Goal: Find specific page/section: Find specific page/section

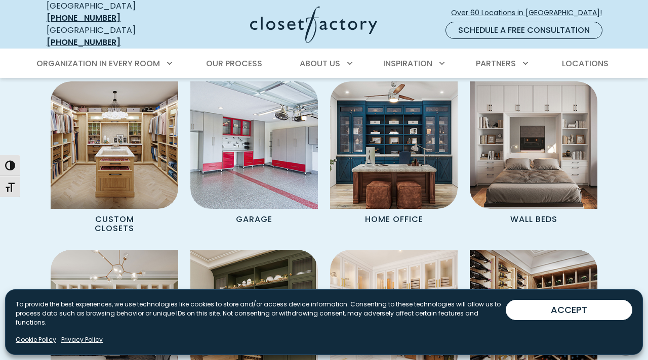
scroll to position [747, 0]
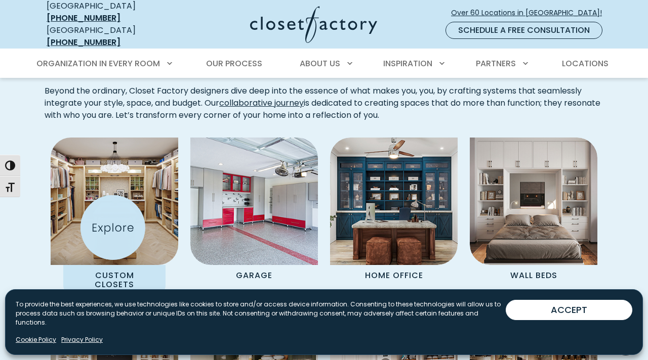
click at [112, 226] on img "Spaces Grid" at bounding box center [114, 201] width 140 height 140
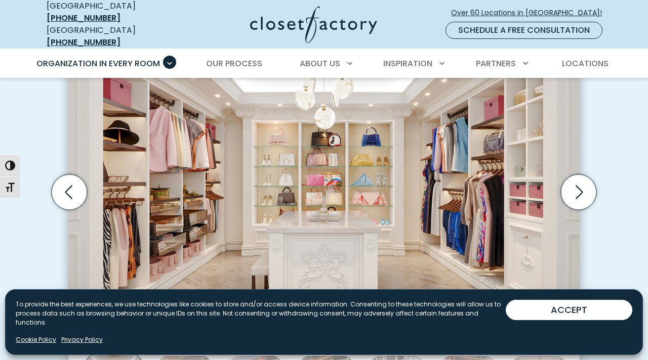
scroll to position [335, 0]
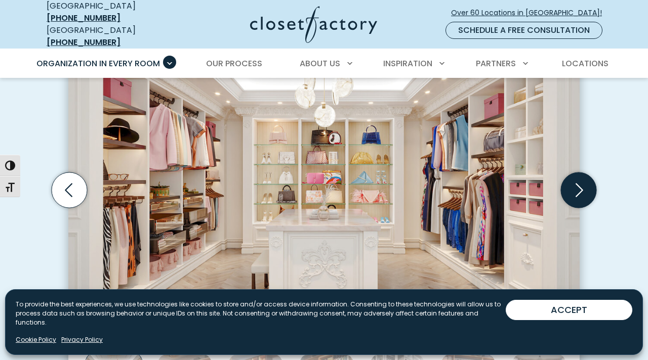
click at [572, 187] on icon "Next slide" at bounding box center [578, 190] width 35 height 35
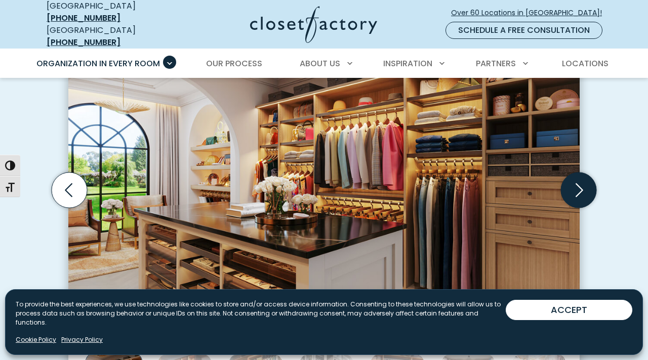
click at [572, 186] on icon "Next slide" at bounding box center [578, 190] width 35 height 35
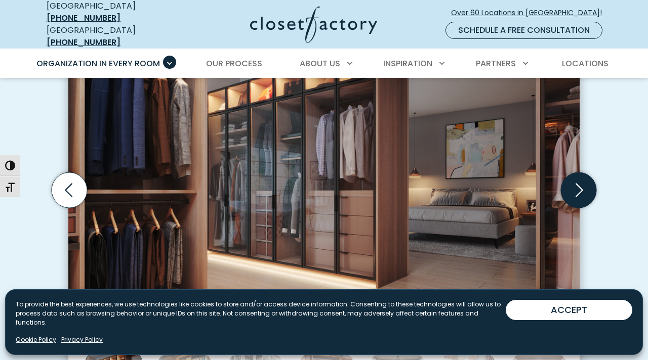
click at [577, 181] on icon "Next slide" at bounding box center [578, 190] width 35 height 35
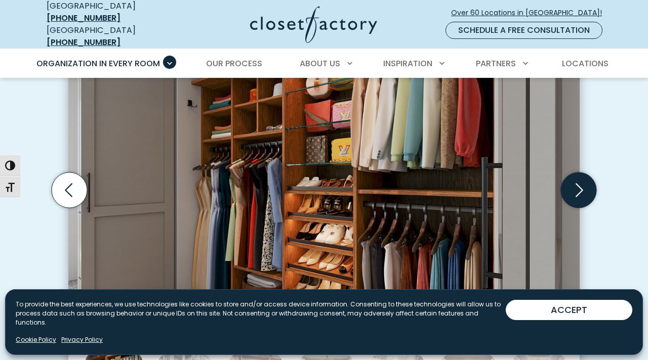
click at [577, 182] on icon "Next slide" at bounding box center [578, 190] width 35 height 35
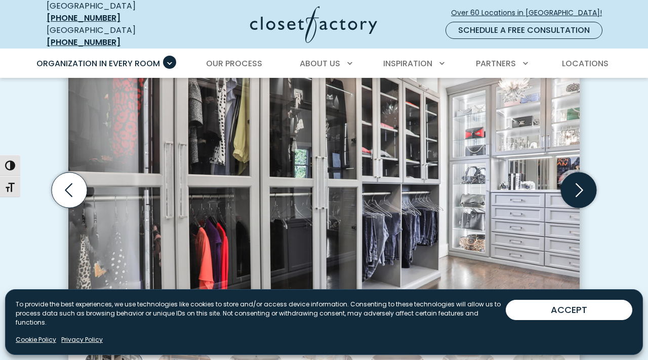
click at [577, 182] on icon "Next slide" at bounding box center [578, 190] width 35 height 35
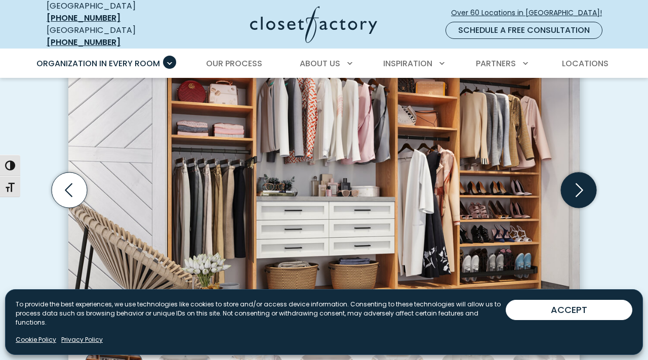
click at [577, 182] on icon "Next slide" at bounding box center [578, 190] width 35 height 35
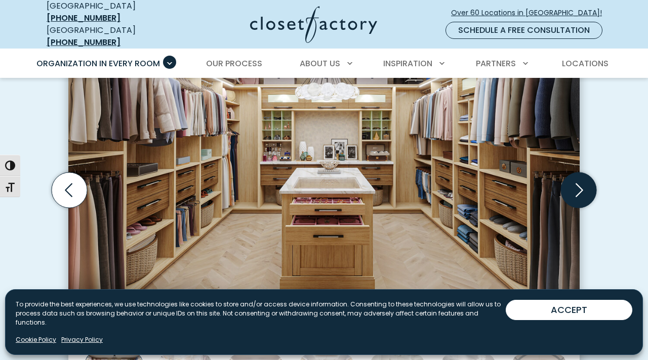
click at [577, 182] on icon "Next slide" at bounding box center [578, 190] width 35 height 35
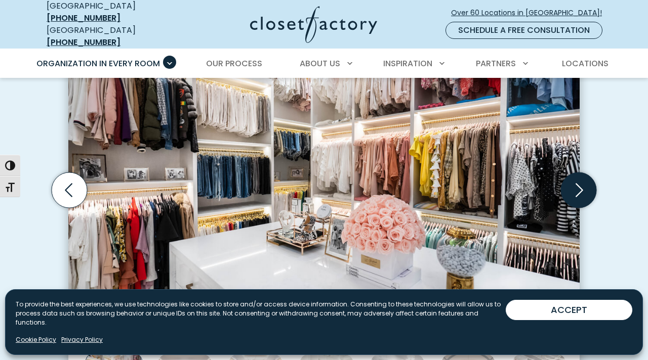
click at [577, 182] on icon "Next slide" at bounding box center [578, 190] width 35 height 35
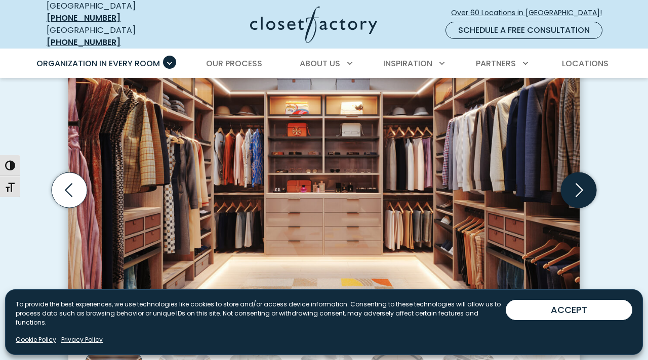
click at [577, 182] on icon "Next slide" at bounding box center [578, 190] width 35 height 35
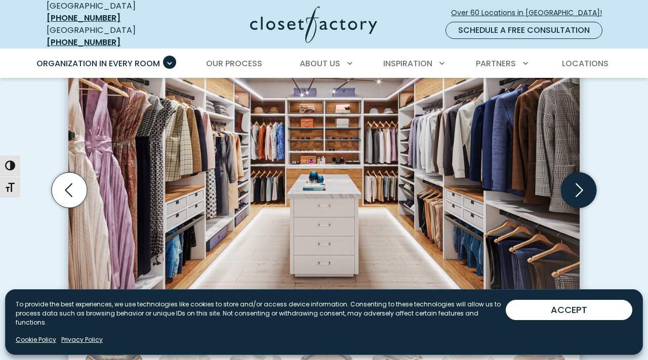
click at [577, 182] on icon "Next slide" at bounding box center [578, 190] width 35 height 35
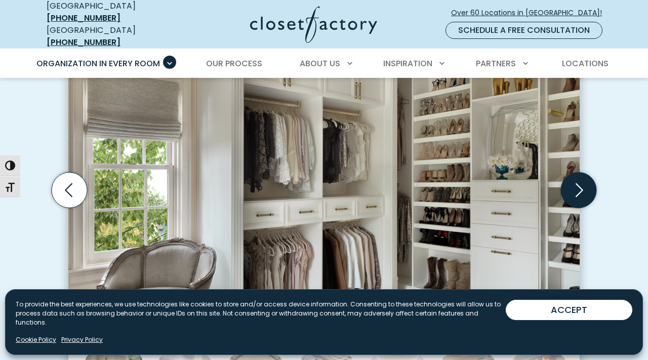
click at [577, 182] on icon "Next slide" at bounding box center [578, 190] width 35 height 35
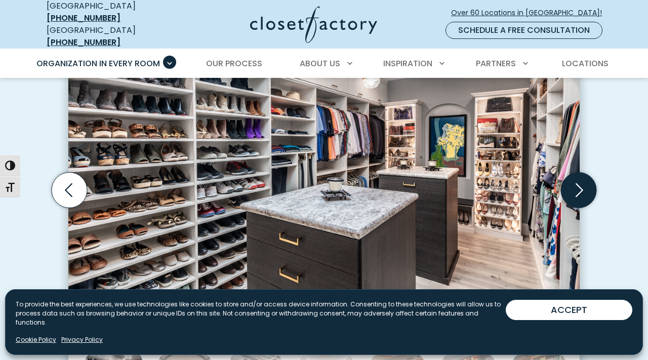
click at [577, 182] on icon "Next slide" at bounding box center [578, 190] width 35 height 35
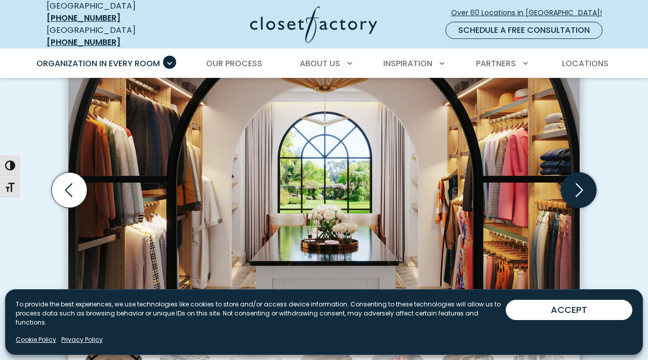
click at [577, 182] on icon "Next slide" at bounding box center [578, 190] width 35 height 35
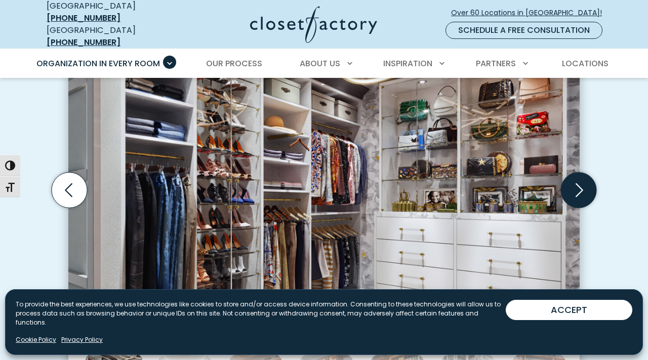
click at [577, 182] on icon "Next slide" at bounding box center [578, 190] width 35 height 35
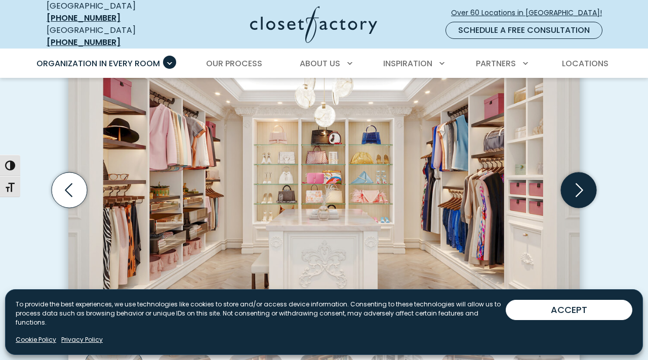
click at [577, 182] on icon "Next slide" at bounding box center [578, 190] width 35 height 35
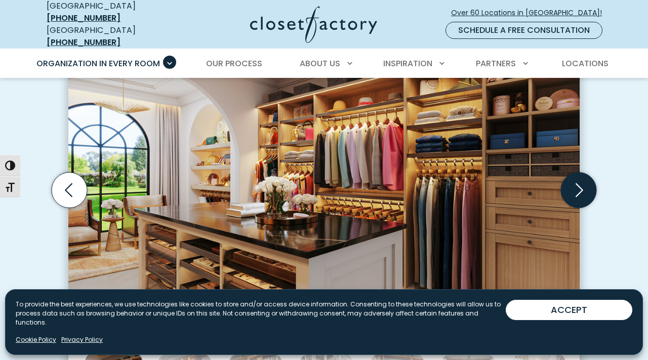
click at [577, 182] on icon "Next slide" at bounding box center [578, 190] width 35 height 35
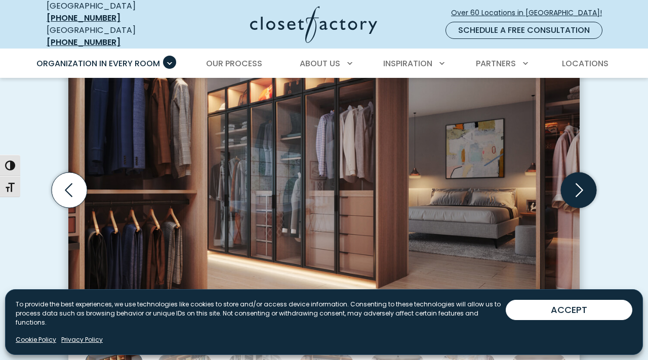
click at [577, 182] on icon "Next slide" at bounding box center [578, 190] width 35 height 35
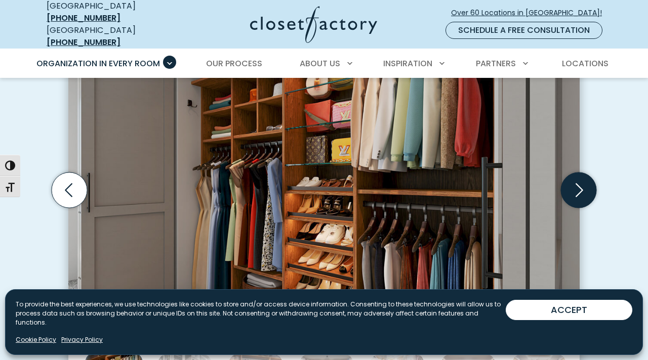
click at [577, 182] on icon "Next slide" at bounding box center [578, 190] width 35 height 35
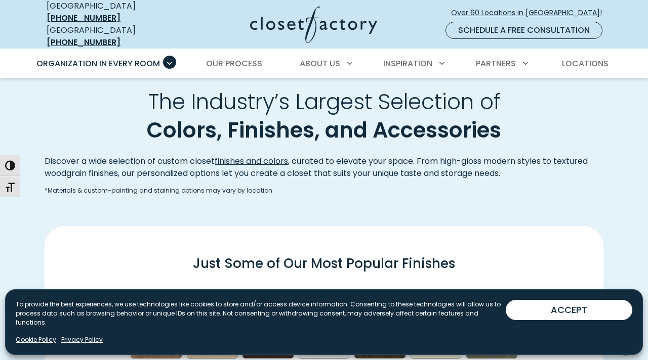
scroll to position [1184, 0]
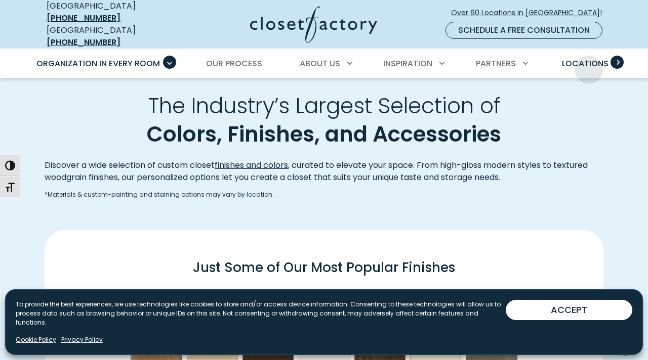
click at [588, 62] on link "Locations" at bounding box center [585, 64] width 67 height 28
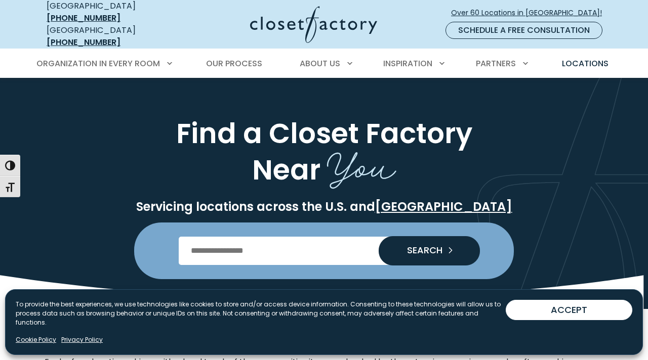
click at [228, 240] on input "Enter Postal Code" at bounding box center [324, 251] width 291 height 28
type input "*****"
click at [421, 246] on span "SEARCH" at bounding box center [421, 250] width 44 height 9
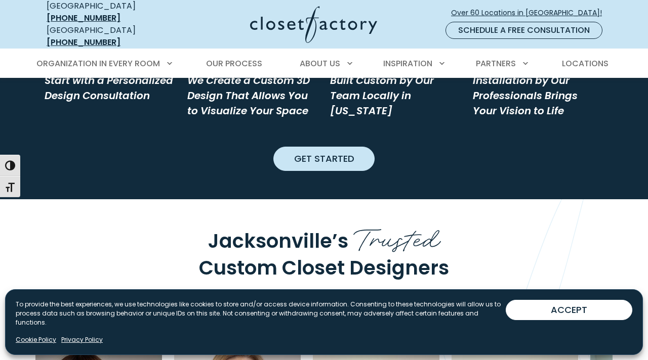
scroll to position [1243, 0]
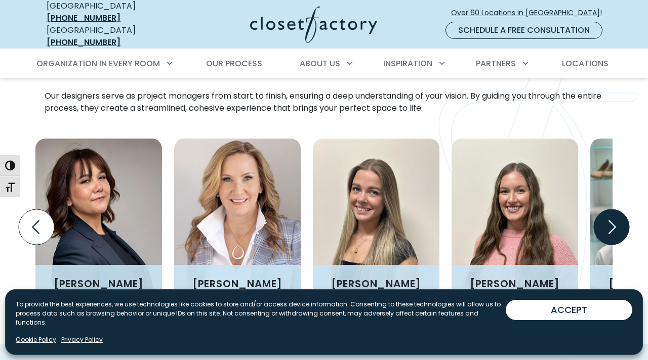
click at [605, 209] on icon "Next slide" at bounding box center [611, 226] width 35 height 35
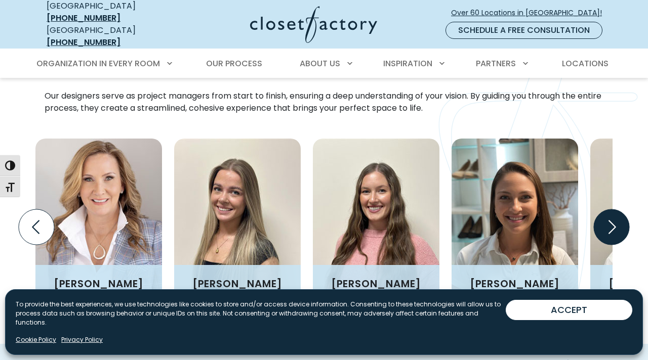
click at [605, 209] on icon "Next slide" at bounding box center [611, 226] width 35 height 35
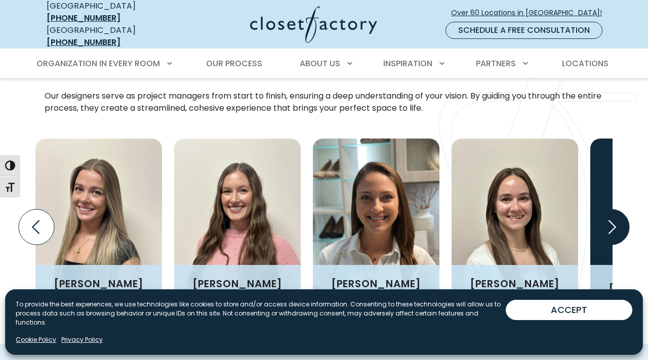
click at [605, 209] on icon "Next slide" at bounding box center [611, 226] width 35 height 35
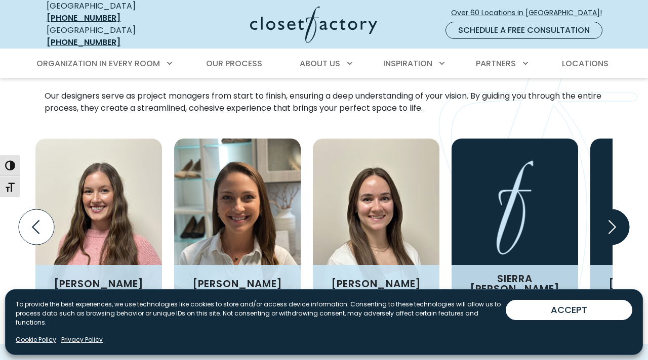
click at [605, 209] on icon "Next slide" at bounding box center [611, 226] width 35 height 35
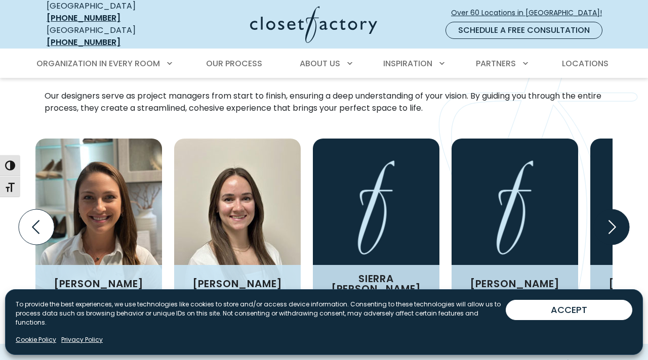
click at [605, 209] on icon "Next slide" at bounding box center [611, 226] width 35 height 35
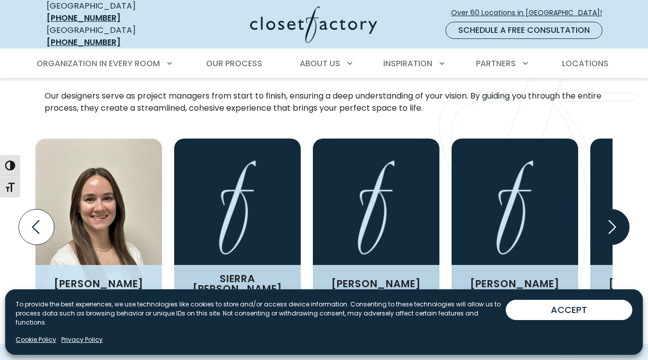
click at [605, 209] on icon "Next slide" at bounding box center [611, 226] width 35 height 35
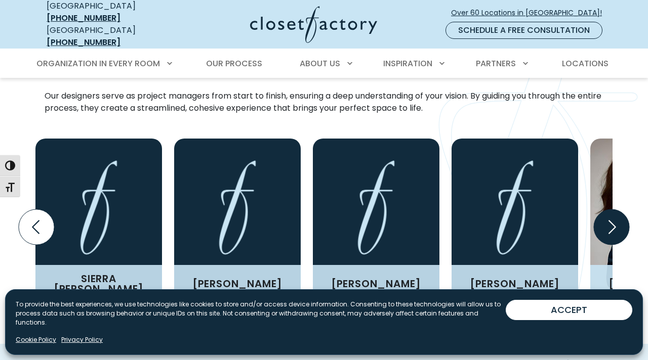
click at [605, 209] on icon "Next slide" at bounding box center [611, 226] width 35 height 35
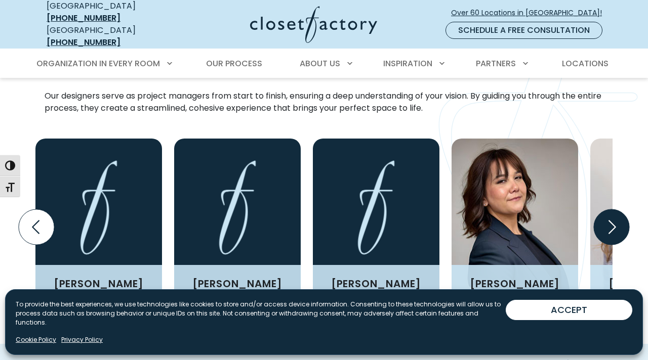
click at [605, 209] on icon "Next slide" at bounding box center [611, 226] width 35 height 35
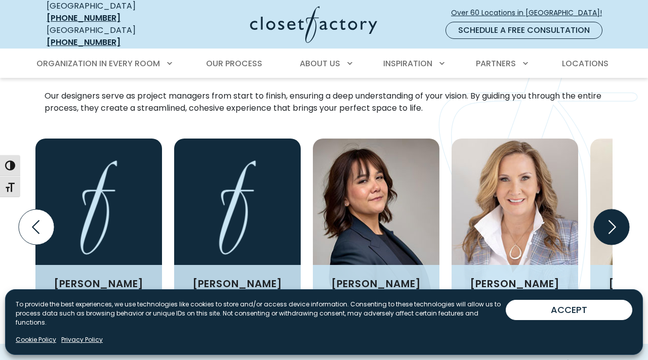
click at [605, 209] on icon "Next slide" at bounding box center [611, 226] width 35 height 35
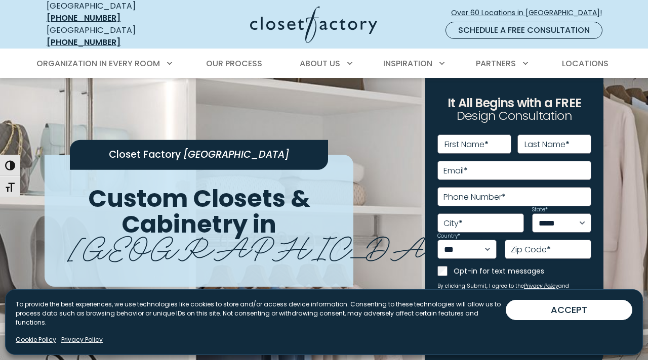
scroll to position [0, 0]
